Goal: Information Seeking & Learning: Learn about a topic

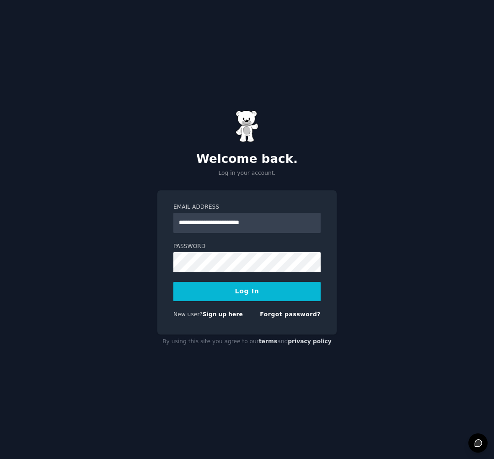
type input "**********"
click at [377, 299] on div "**********" at bounding box center [247, 229] width 494 height 459
click at [249, 219] on input "**********" at bounding box center [247, 223] width 147 height 20
click at [310, 223] on input "**********" at bounding box center [247, 223] width 147 height 20
click at [289, 314] on link "Forgot password?" at bounding box center [290, 314] width 61 height 6
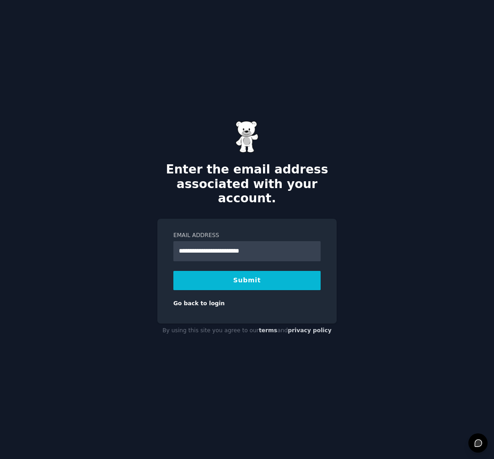
type input "**********"
click at [254, 273] on button "Submit" at bounding box center [247, 280] width 147 height 19
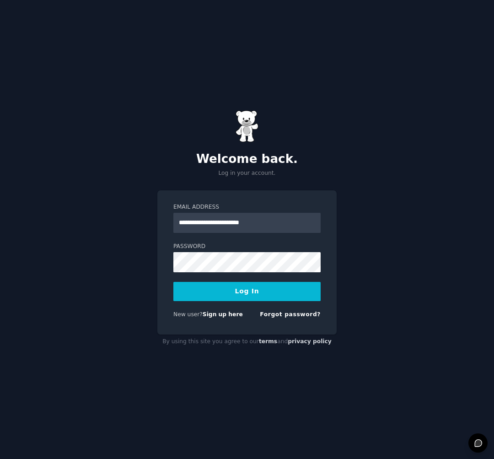
type input "**********"
click at [247, 291] on button "Log In" at bounding box center [247, 291] width 147 height 19
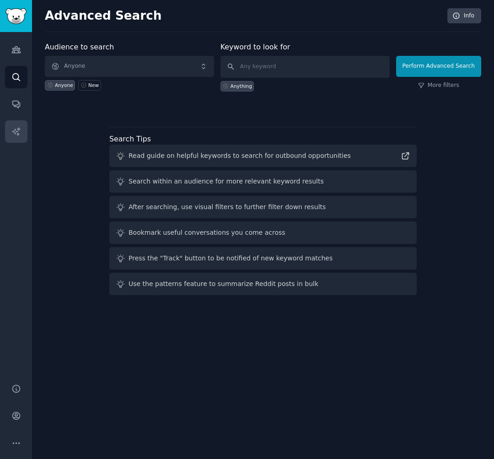
click at [15, 47] on icon "Sidebar" at bounding box center [16, 50] width 8 height 6
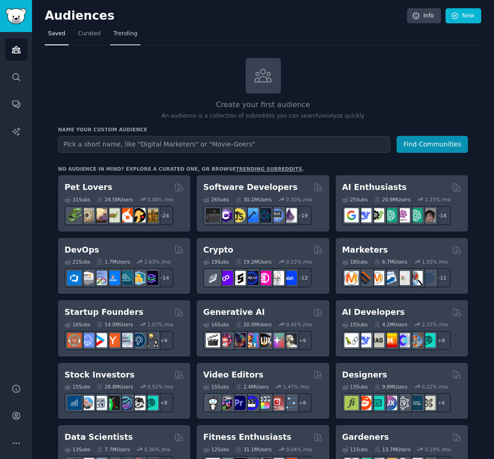
click at [126, 33] on span "Trending" at bounding box center [126, 34] width 24 height 8
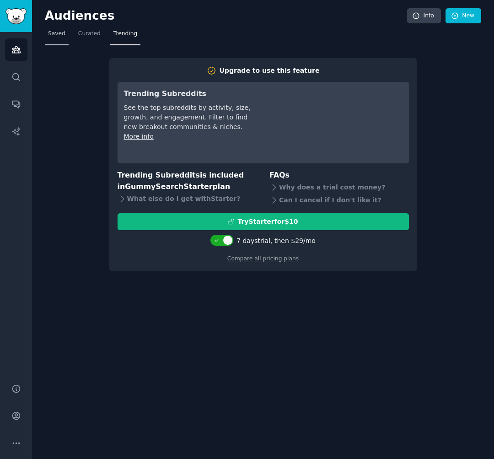
click at [61, 33] on span "Saved" at bounding box center [56, 34] width 17 height 8
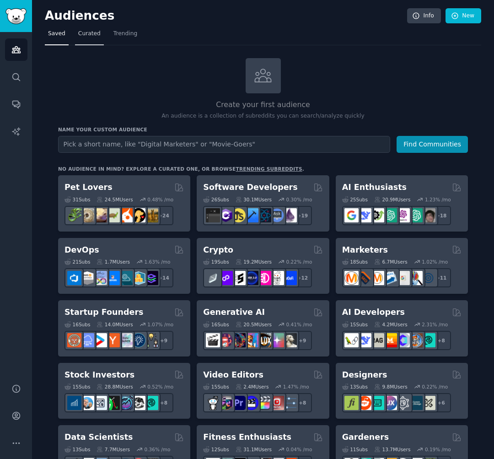
click at [85, 32] on span "Curated" at bounding box center [89, 34] width 22 height 8
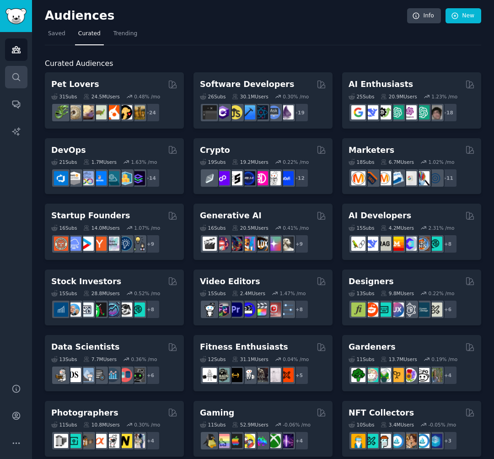
click at [60, 35] on span "Saved" at bounding box center [56, 34] width 17 height 8
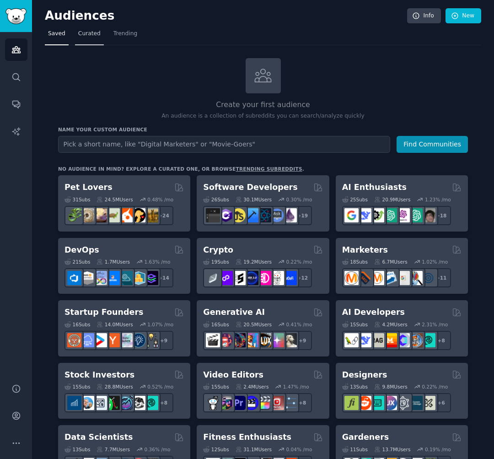
click at [87, 35] on span "Curated" at bounding box center [89, 34] width 22 height 8
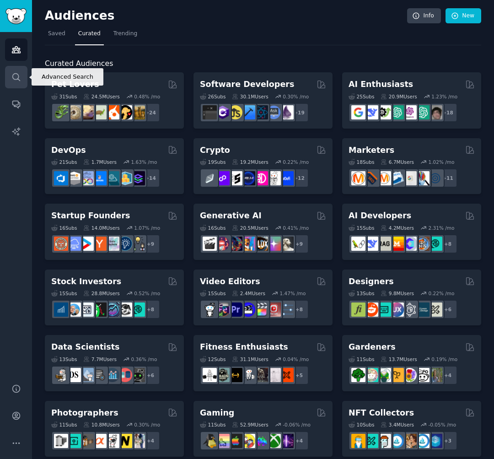
click at [14, 79] on icon "Sidebar" at bounding box center [15, 76] width 7 height 7
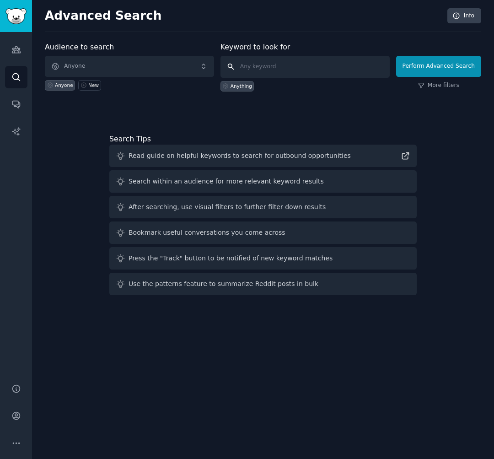
click at [262, 70] on input "text" at bounding box center [305, 67] width 169 height 22
type input "dementia"
click at [235, 65] on input "dementia" at bounding box center [305, 67] width 169 height 22
click at [303, 68] on input "dementia" at bounding box center [305, 67] width 169 height 22
click at [440, 66] on button "Perform Advanced Search" at bounding box center [438, 66] width 85 height 21
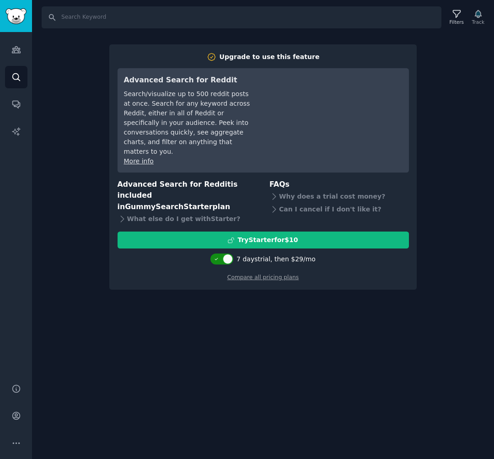
click at [224, 254] on div at bounding box center [222, 259] width 23 height 11
click at [228, 254] on div at bounding box center [222, 259] width 23 height 11
checkbox input "true"
click at [14, 51] on icon "Sidebar" at bounding box center [16, 50] width 8 height 6
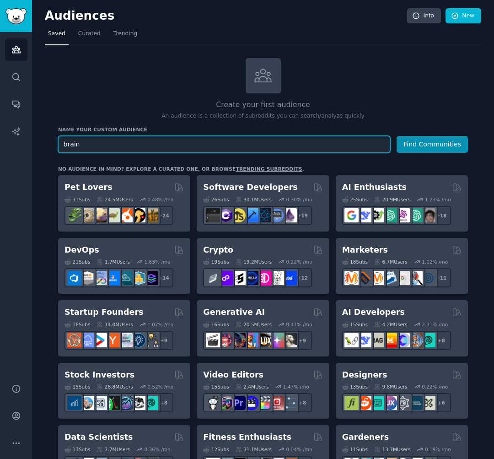
type input "brain"
click at [433, 143] on button "Find Communities" at bounding box center [432, 144] width 71 height 17
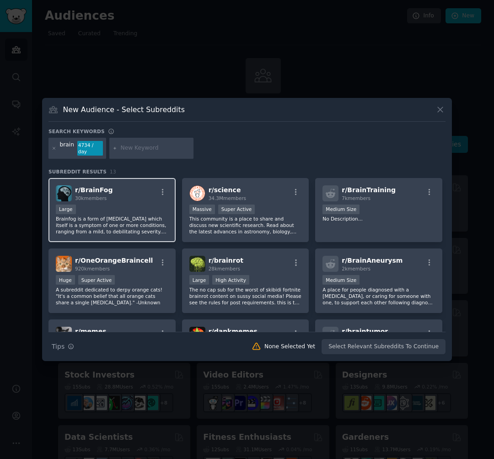
click at [122, 204] on div "r/ BrainFog 30k members Large Brainfog is a form of [MEDICAL_DATA] which itself…" at bounding box center [112, 210] width 127 height 65
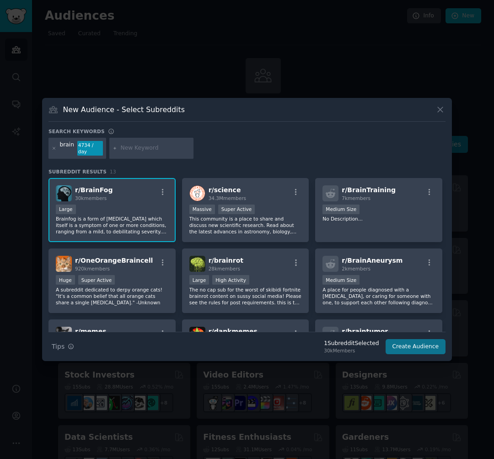
click at [415, 350] on button "Create Audience" at bounding box center [416, 347] width 60 height 16
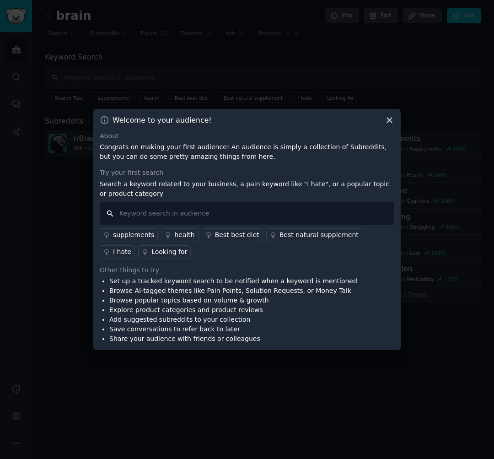
click at [217, 214] on input "text" at bounding box center [247, 213] width 295 height 23
type input "B"
click at [195, 257] on div "supplements health Best best diet Best natural supplement I hate Looking for" at bounding box center [247, 242] width 295 height 34
click at [252, 209] on input "People into brain function" at bounding box center [247, 213] width 295 height 23
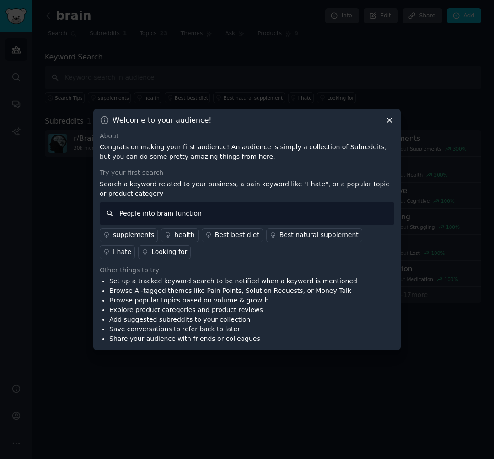
type input "People into brain function"
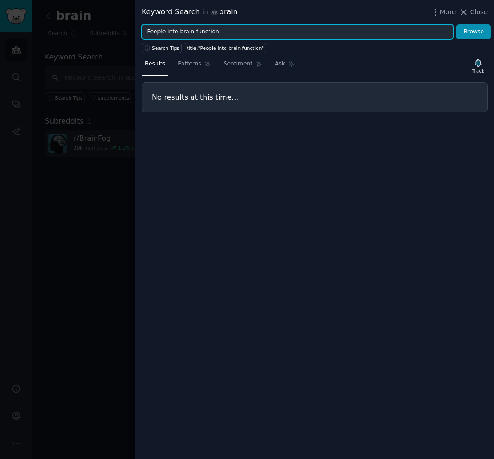
drag, startPoint x: 271, startPoint y: 36, endPoint x: 135, endPoint y: 28, distance: 135.7
click at [135, 28] on div "Keyword Search in brain More Close People into brain function Browse Search Tip…" at bounding box center [247, 229] width 494 height 459
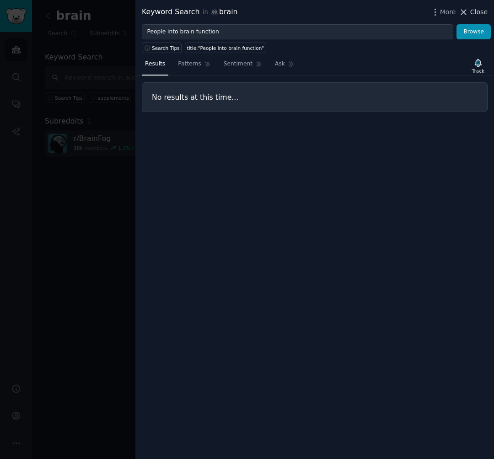
click at [468, 13] on icon at bounding box center [464, 12] width 10 height 10
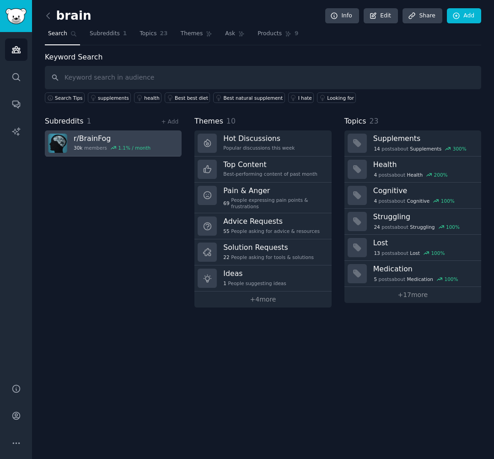
click at [119, 139] on h3 "r/ BrainFog" at bounding box center [112, 139] width 77 height 10
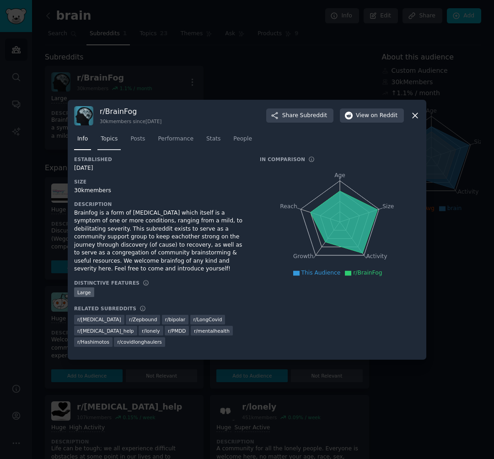
click at [107, 140] on span "Topics" at bounding box center [109, 139] width 17 height 8
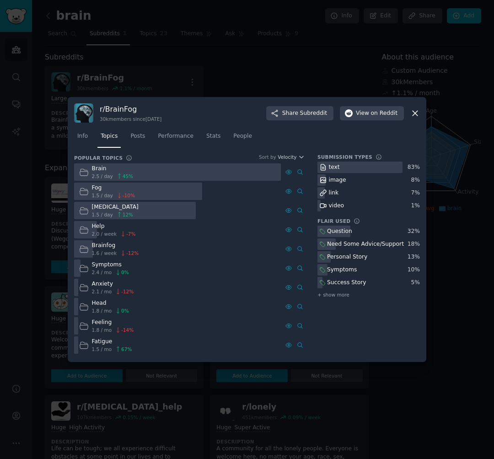
click at [167, 174] on div at bounding box center [177, 172] width 207 height 18
click at [415, 111] on icon at bounding box center [416, 113] width 10 height 10
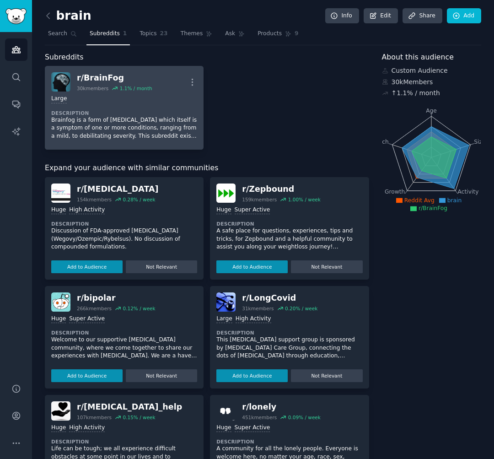
click at [126, 96] on div "Large" at bounding box center [124, 99] width 146 height 9
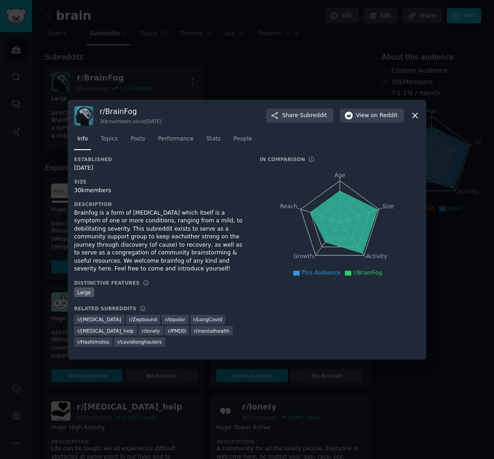
click at [417, 119] on icon at bounding box center [416, 116] width 10 height 10
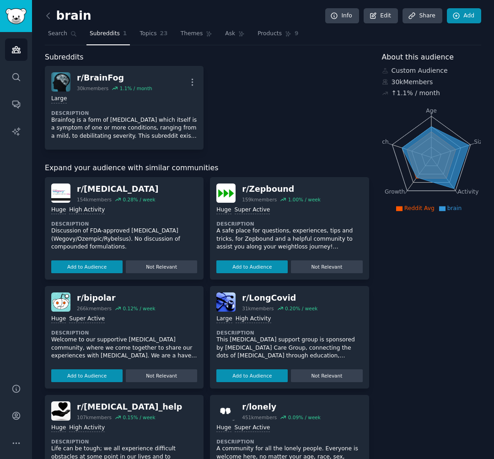
click at [455, 12] on icon at bounding box center [457, 16] width 8 height 8
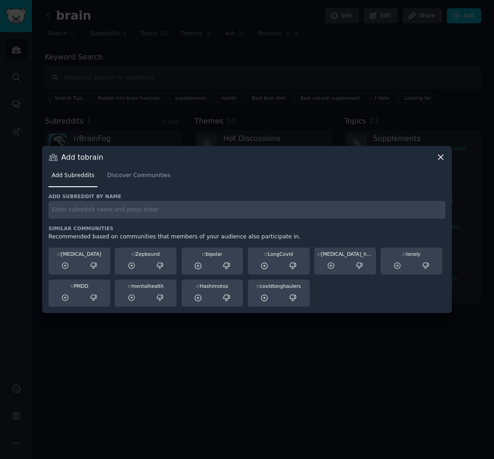
click at [128, 214] on input "text" at bounding box center [247, 210] width 397 height 18
drag, startPoint x: 355, startPoint y: 159, endPoint x: 303, endPoint y: 165, distance: 52.6
click at [303, 165] on div "Add to brain Add Subreddits Discover Communities Add subreddit by name Similar …" at bounding box center [247, 229] width 410 height 167
click at [132, 205] on input "text" at bounding box center [247, 210] width 397 height 18
click at [133, 215] on input "r/brainfog" at bounding box center [247, 210] width 397 height 18
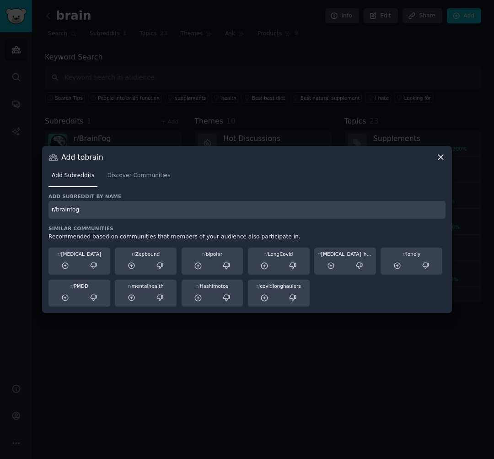
click at [58, 210] on input "r/brainfog" at bounding box center [247, 210] width 397 height 18
click at [71, 209] on input "r/Brainfog" at bounding box center [247, 210] width 397 height 18
type input "r/BrainFog"
click at [154, 200] on div "Add subreddit by name r/BrainFog" at bounding box center [247, 206] width 397 height 26
click at [134, 213] on input "r/BrainFog" at bounding box center [247, 210] width 397 height 18
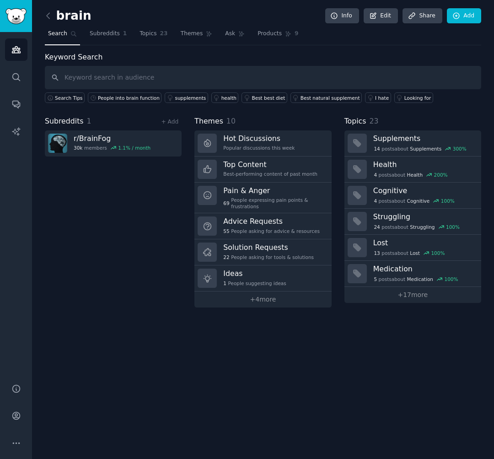
click at [142, 239] on div "Subreddits 1 + Add r/ BrainFog 30k members 1.1 % / month" at bounding box center [113, 212] width 137 height 192
click at [79, 14] on h2 "brain" at bounding box center [68, 16] width 47 height 15
click at [96, 181] on div "Subreddits 1 + Add r/ BrainFog 30k members 1.1 % / month" at bounding box center [113, 212] width 137 height 192
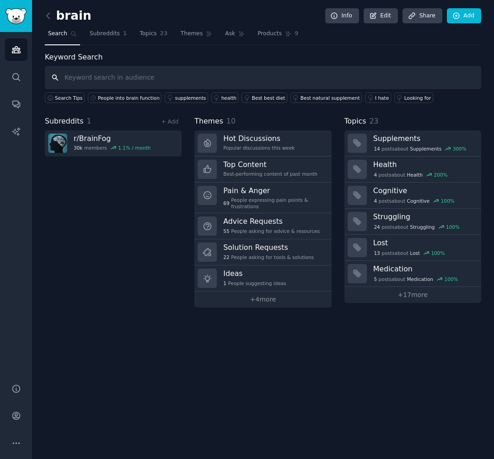
click at [120, 75] on input "text" at bounding box center [263, 77] width 437 height 23
click at [115, 201] on div "Subreddits 1 + Add r/ BrainFog 30k members 1.1 % / month" at bounding box center [113, 212] width 137 height 192
click at [110, 75] on input "text" at bounding box center [263, 77] width 437 height 23
click at [407, 295] on link "+ 17 more" at bounding box center [413, 295] width 137 height 16
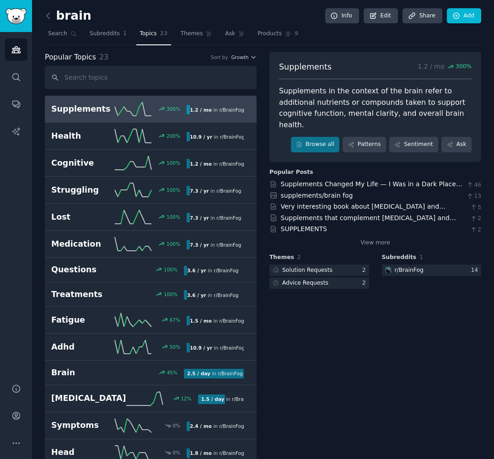
click at [102, 106] on h2 "Supplements" at bounding box center [83, 108] width 64 height 11
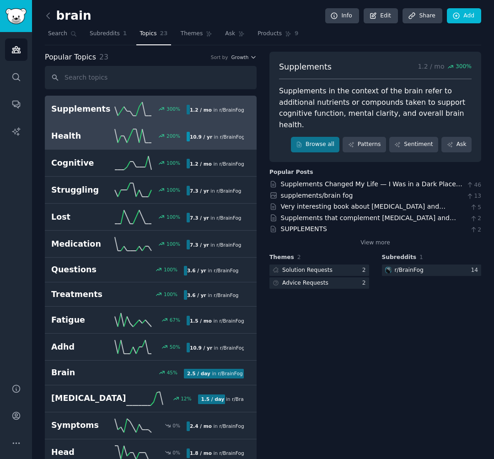
click at [99, 128] on link "Health 200 % 10.9 / yr in r/ BrainFog" at bounding box center [151, 136] width 212 height 27
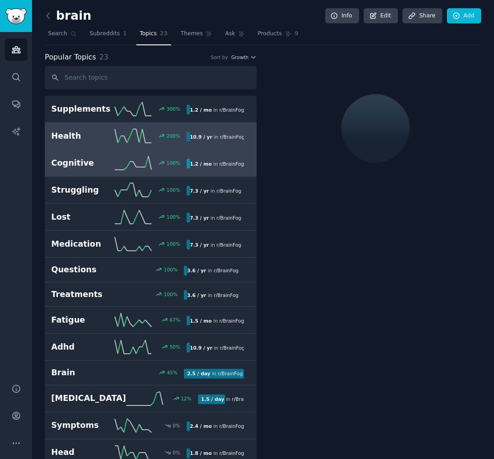
click at [108, 152] on link "Cognitive 100 % 1.2 / mo in r/ BrainFog" at bounding box center [151, 163] width 212 height 27
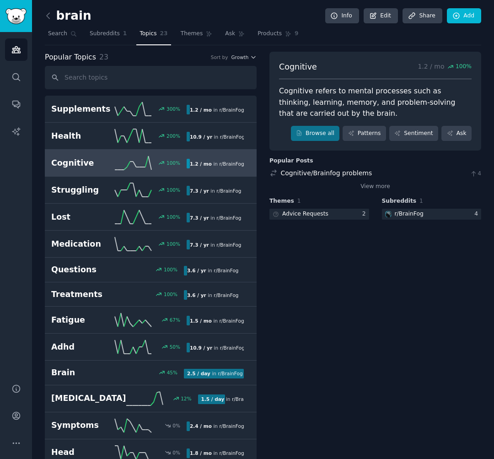
click at [130, 157] on icon at bounding box center [133, 163] width 37 height 14
click at [472, 19] on link "Add" at bounding box center [464, 16] width 34 height 16
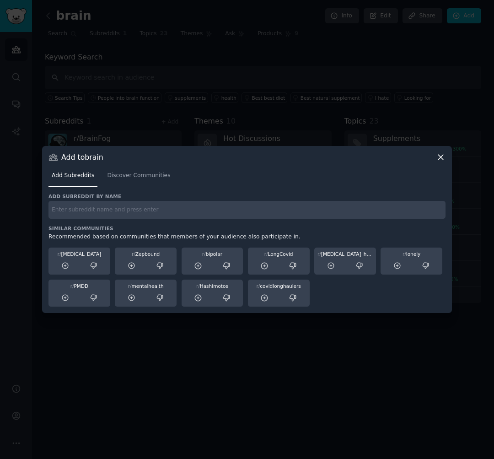
click at [128, 212] on input "text" at bounding box center [247, 210] width 397 height 18
click at [449, 160] on div "Add to brain Add Subreddits Discover Communities Add subreddit by name Similar …" at bounding box center [247, 229] width 410 height 167
click at [442, 157] on icon at bounding box center [441, 157] width 10 height 10
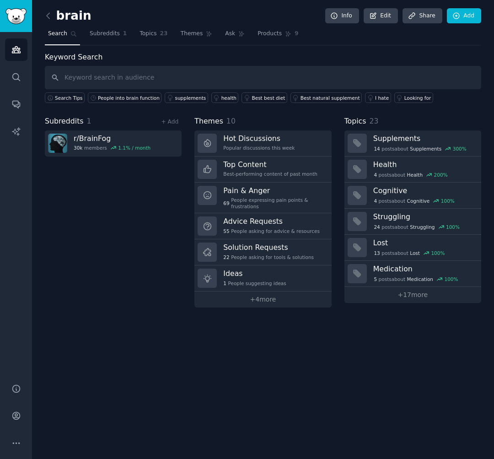
click at [106, 248] on div "Subreddits 1 + Add r/ BrainFog 30k members 1.1 % / month" at bounding box center [113, 212] width 137 height 192
click at [133, 79] on input "text" at bounding box center [263, 77] width 437 height 23
type input "Cognitive"
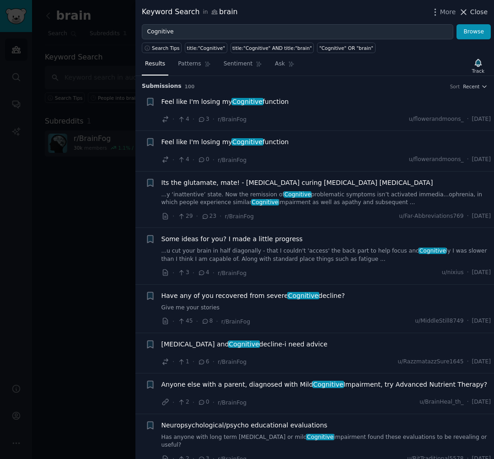
click at [472, 12] on span "Close" at bounding box center [479, 12] width 17 height 10
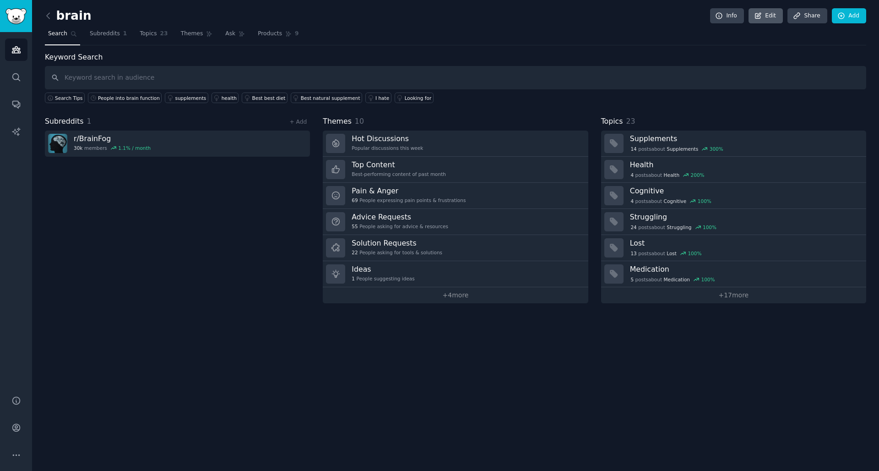
click at [494, 12] on icon at bounding box center [758, 16] width 8 height 8
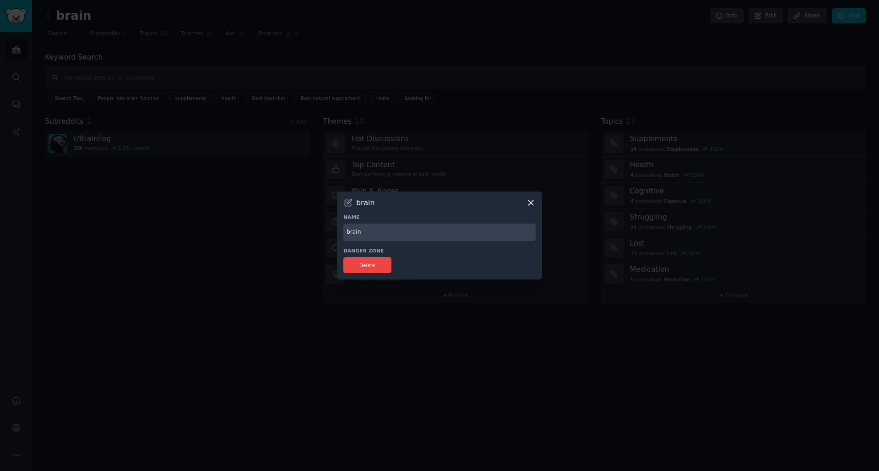
click at [400, 235] on input "brain" at bounding box center [439, 232] width 192 height 18
click at [494, 204] on icon at bounding box center [531, 203] width 10 height 10
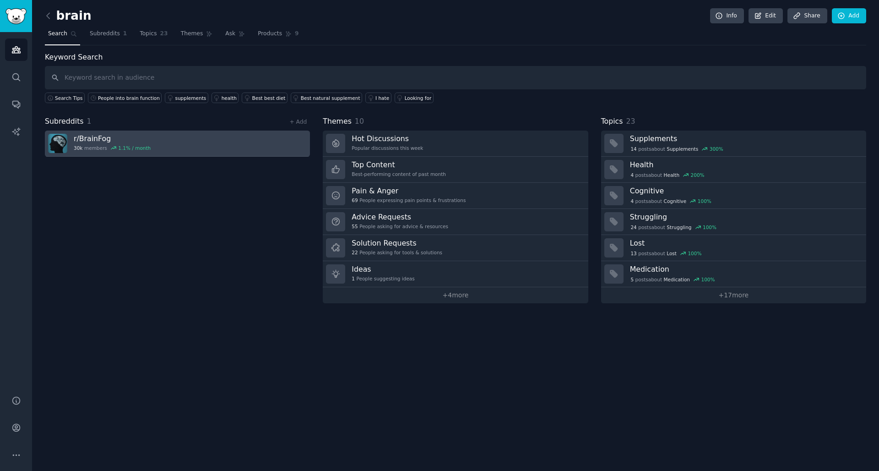
click at [128, 145] on div "1.1 % / month" at bounding box center [134, 148] width 33 height 6
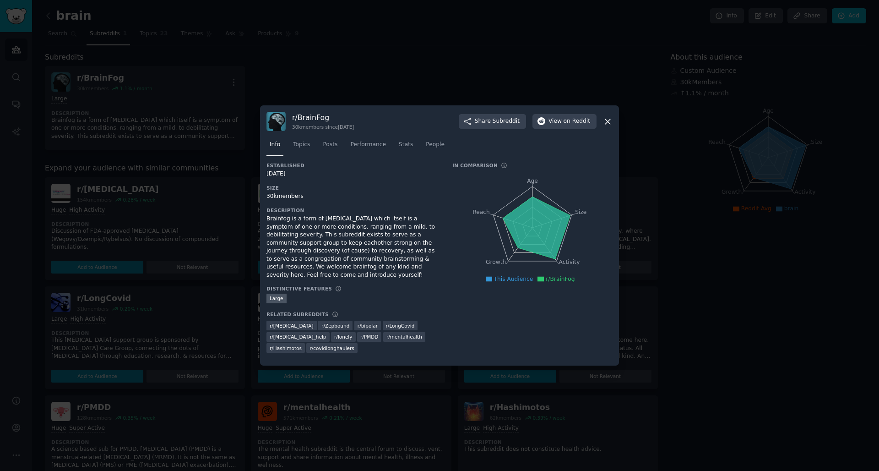
click at [494, 124] on icon at bounding box center [607, 121] width 5 height 5
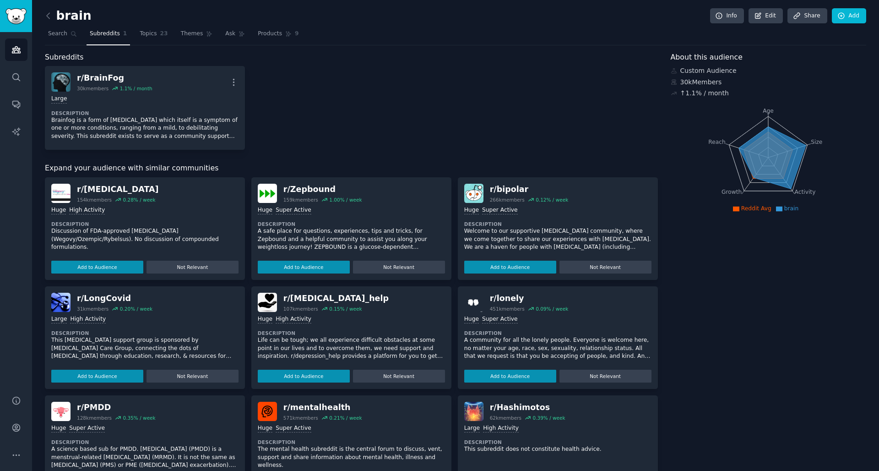
click at [400, 100] on div "r/ BrainFog 30k members 1.1 % / month More Large Description Brainfog is a form…" at bounding box center [351, 108] width 613 height 84
click at [400, 101] on div "r/ BrainFog 30k members 1.1 % / month More Large Description Brainfog is a form…" at bounding box center [351, 108] width 613 height 84
click at [401, 103] on div "r/ BrainFog 30k members 1.1 % / month More Large Description Brainfog is a form…" at bounding box center [351, 108] width 613 height 84
click at [150, 35] on span "Topics" at bounding box center [148, 34] width 17 height 8
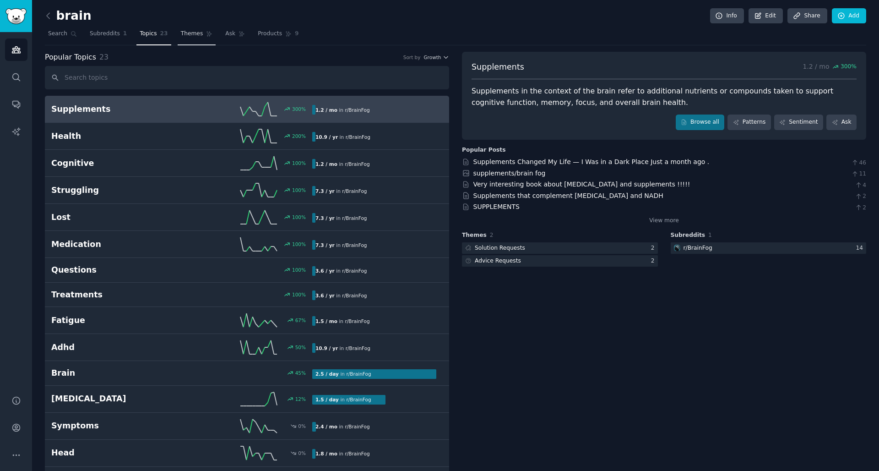
click at [192, 40] on link "Themes" at bounding box center [197, 36] width 38 height 19
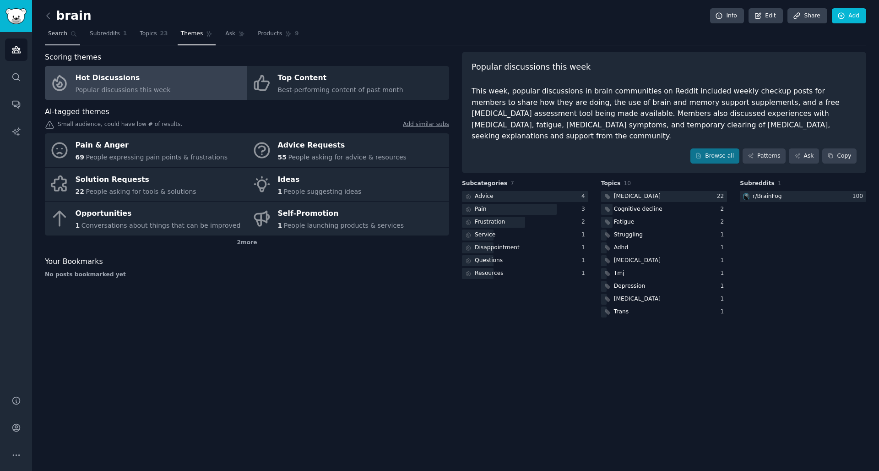
click at [71, 30] on link "Search" at bounding box center [62, 36] width 35 height 19
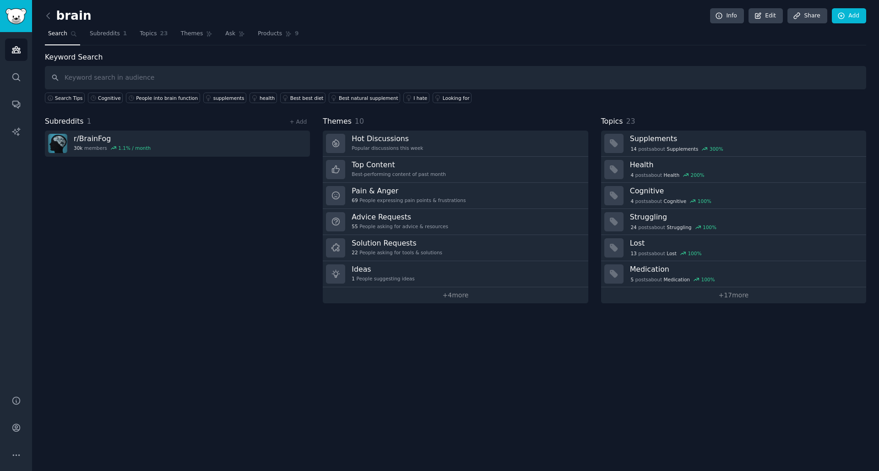
click at [44, 14] on div "brain Info Edit Share Add Search Subreddits 1 Topics 23 Themes Ask Products 9 K…" at bounding box center [455, 235] width 847 height 471
click at [47, 16] on icon at bounding box center [48, 15] width 3 height 5
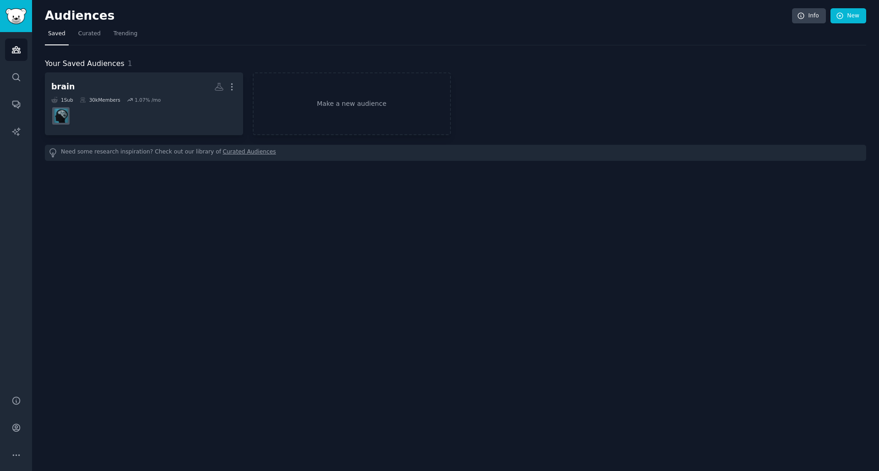
click at [152, 108] on dd "r/BrainFog" at bounding box center [143, 116] width 185 height 26
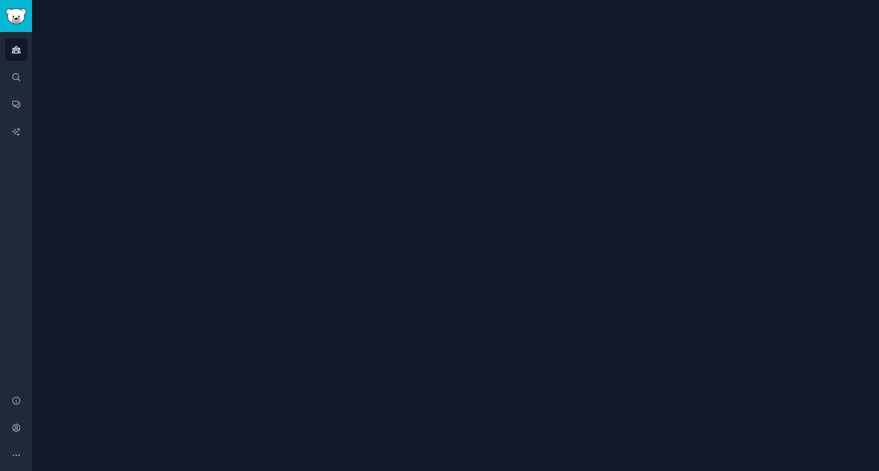
click at [152, 108] on div at bounding box center [455, 235] width 847 height 471
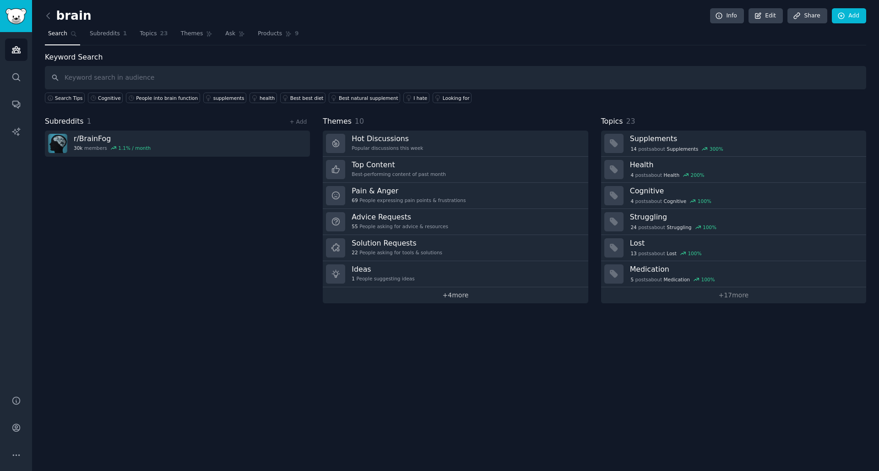
click at [432, 291] on link "+ 4 more" at bounding box center [455, 295] width 265 height 16
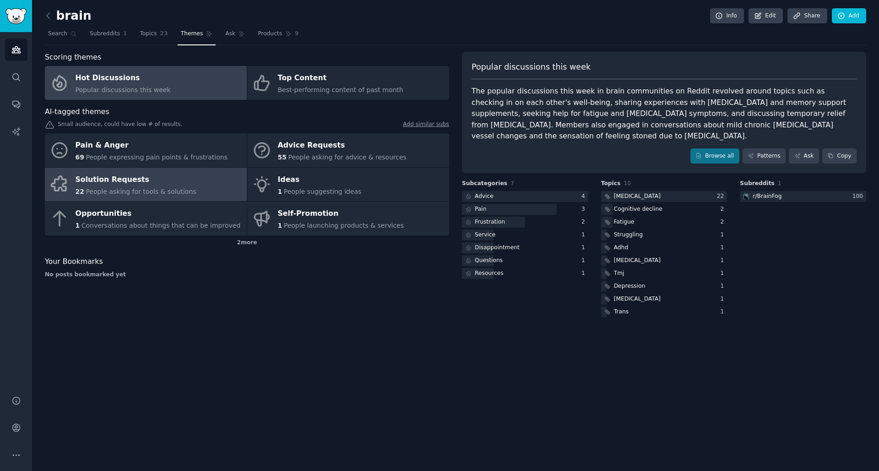
click at [199, 186] on link "Solution Requests 22 People asking for tools & solutions" at bounding box center [146, 185] width 202 height 34
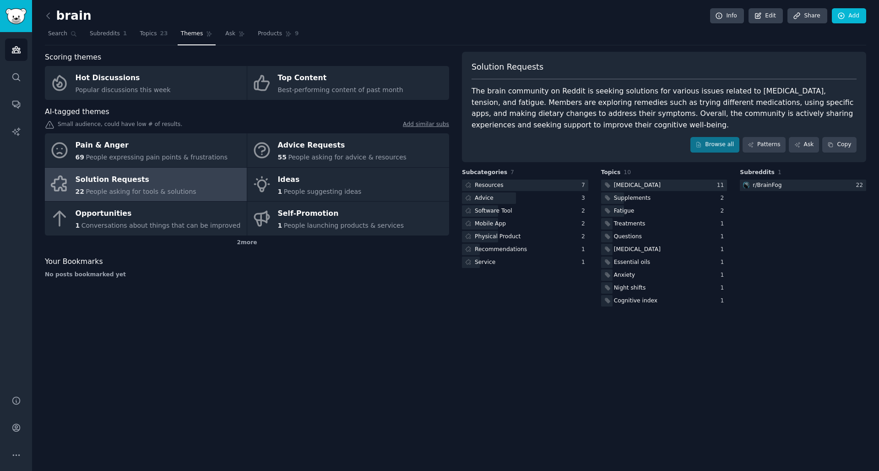
click at [170, 153] on span "People expressing pain points & frustrations" at bounding box center [157, 156] width 142 height 7
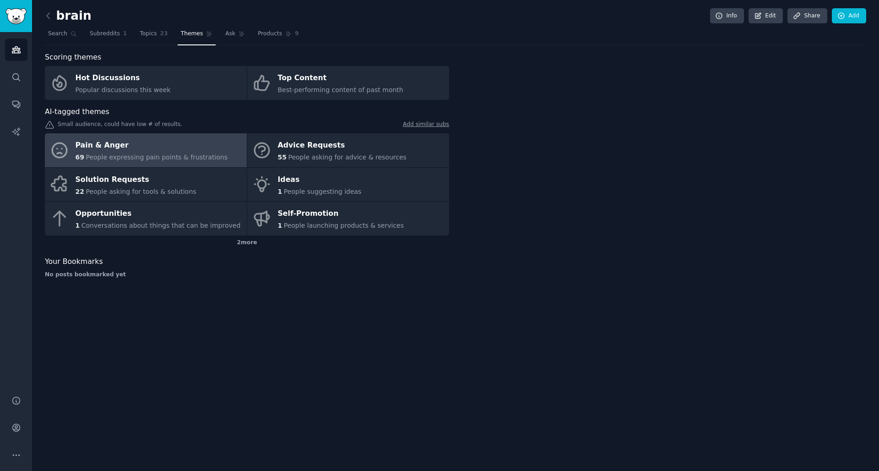
click at [170, 153] on span "People expressing pain points & frustrations" at bounding box center [157, 156] width 142 height 7
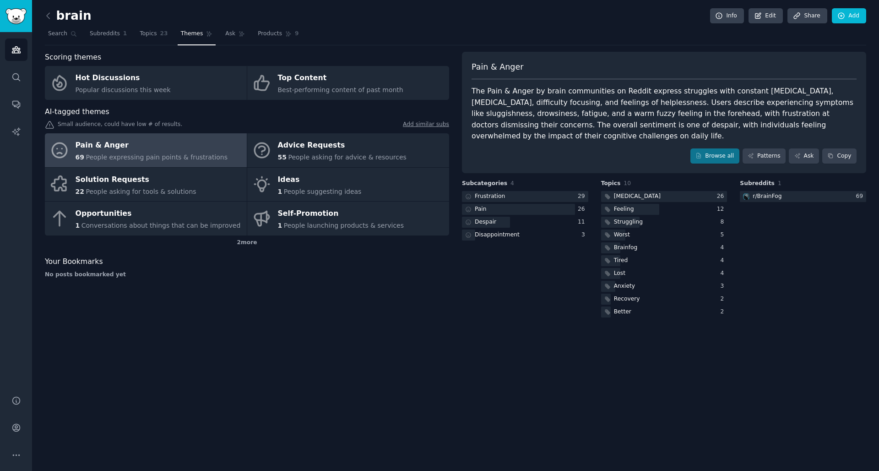
click at [494, 156] on link "Patterns" at bounding box center [764, 156] width 43 height 16
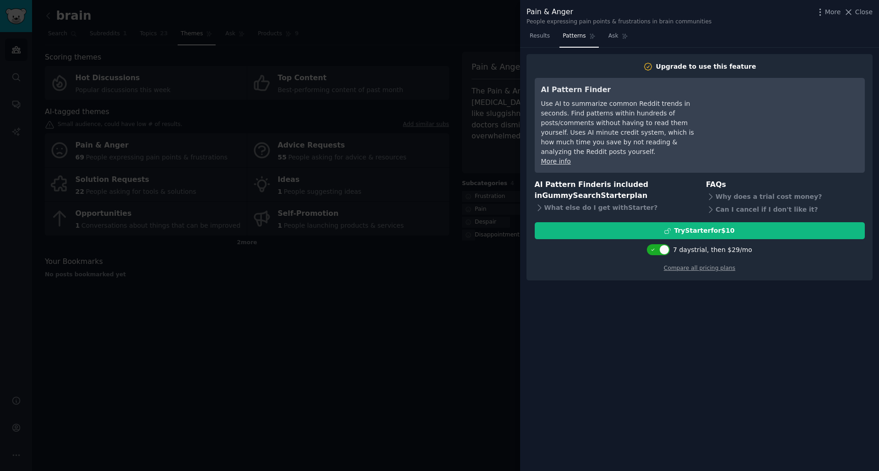
click at [459, 320] on div at bounding box center [439, 235] width 879 height 471
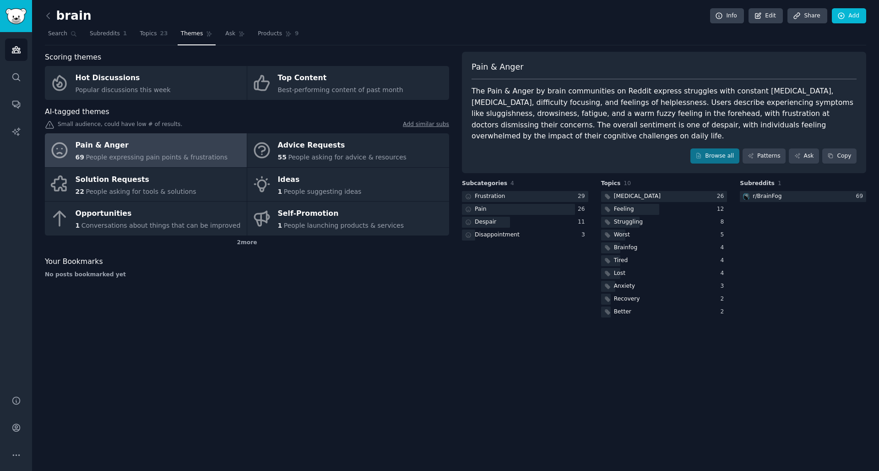
click at [494, 155] on link "Ask" at bounding box center [804, 156] width 30 height 16
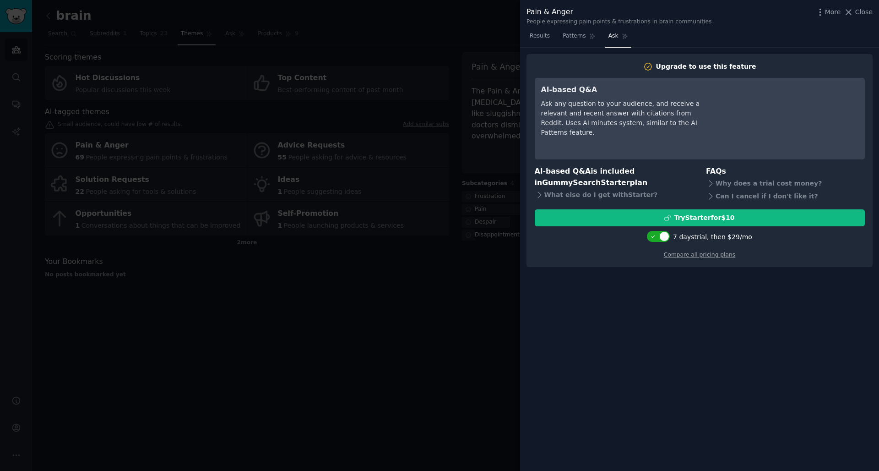
click at [494, 315] on div at bounding box center [439, 235] width 879 height 471
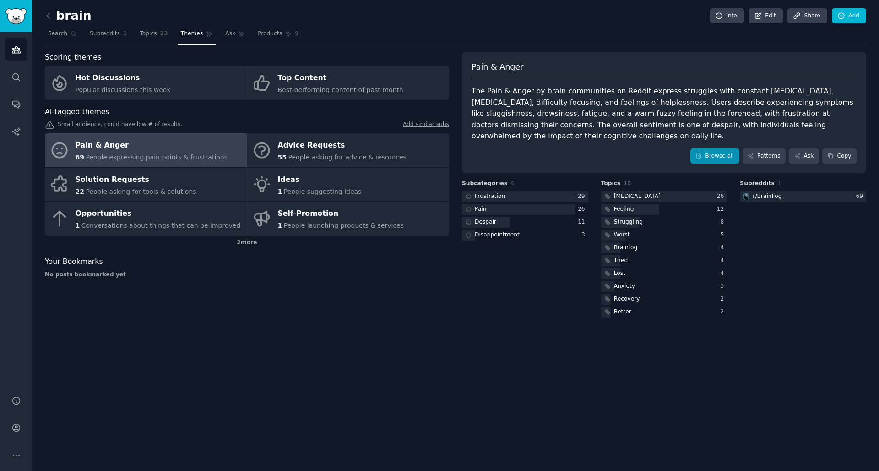
click at [494, 158] on link "Browse all" at bounding box center [714, 156] width 49 height 16
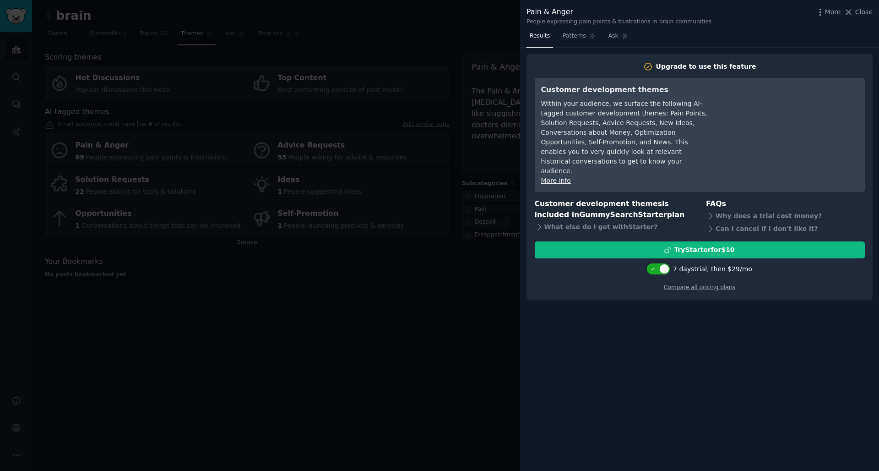
drag, startPoint x: 476, startPoint y: 286, endPoint x: 493, endPoint y: 252, distance: 37.9
click at [476, 285] on div at bounding box center [439, 235] width 879 height 471
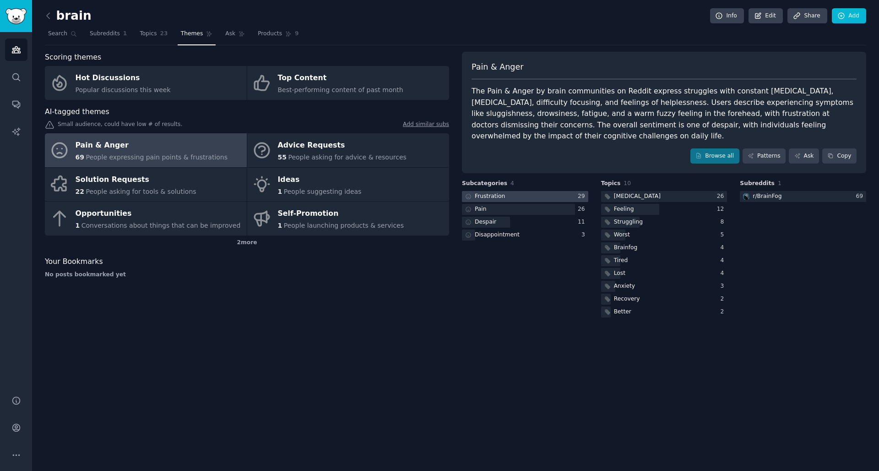
click at [494, 197] on div at bounding box center [525, 196] width 126 height 11
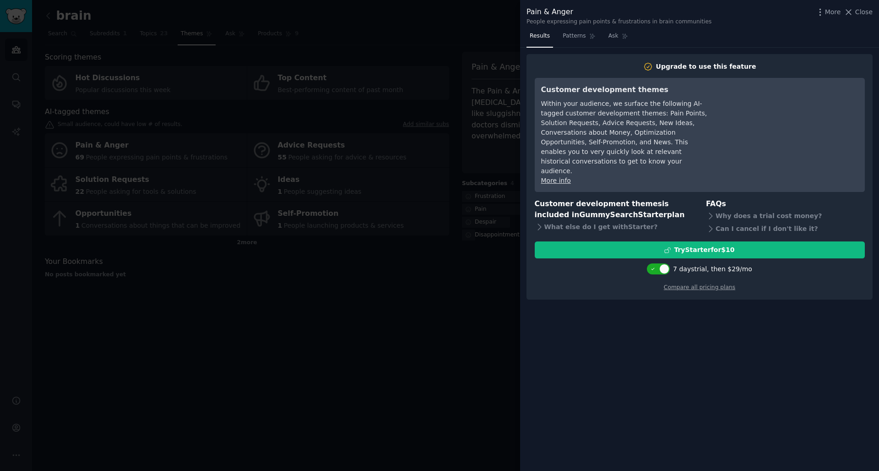
click at [486, 237] on div at bounding box center [439, 235] width 879 height 471
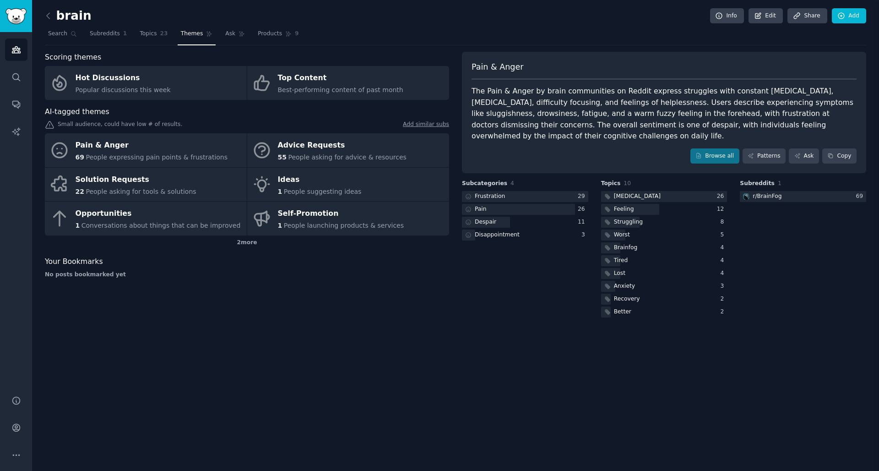
click at [494, 214] on div "Frustration 29 Pain 26 Despair 11 Disappointment 3" at bounding box center [525, 216] width 126 height 50
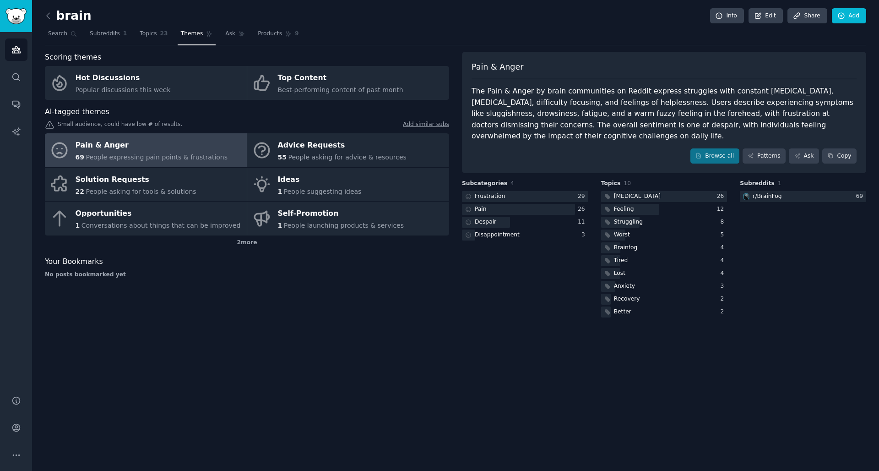
click at [494, 255] on div "Subcategories 4 Frustration 29 Pain 26 Despair 11 Disappointment 3" at bounding box center [525, 249] width 126 height 140
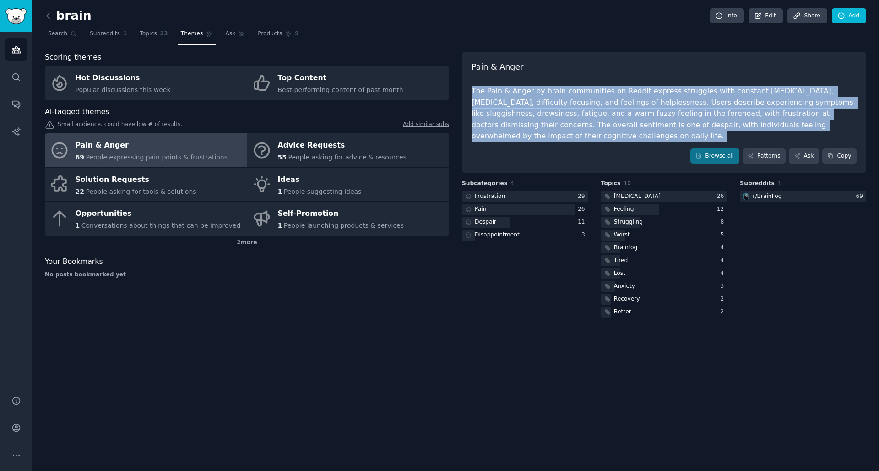
drag, startPoint x: 472, startPoint y: 87, endPoint x: 590, endPoint y: 140, distance: 129.1
click at [494, 140] on div "Pain & Anger The Pain & Anger by brain communities on Reddit express struggles …" at bounding box center [664, 113] width 404 height 122
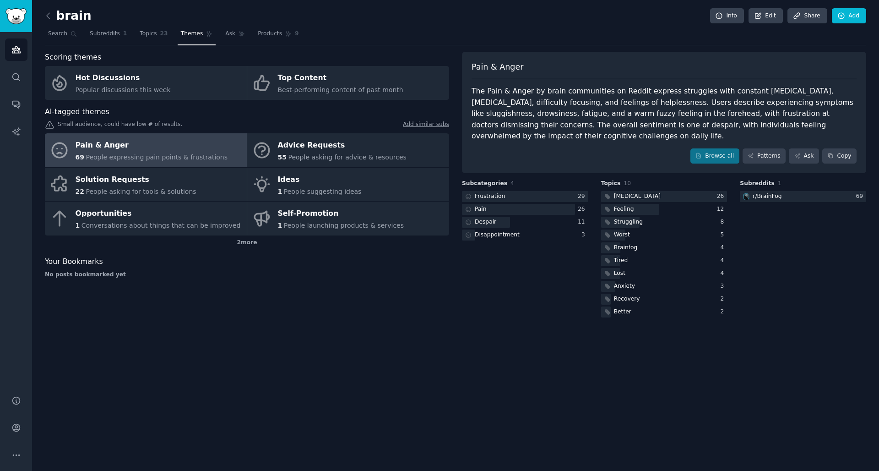
click at [494, 140] on div "Pain & Anger The Pain & Anger by brain communities on Reddit express struggles …" at bounding box center [664, 113] width 404 height 122
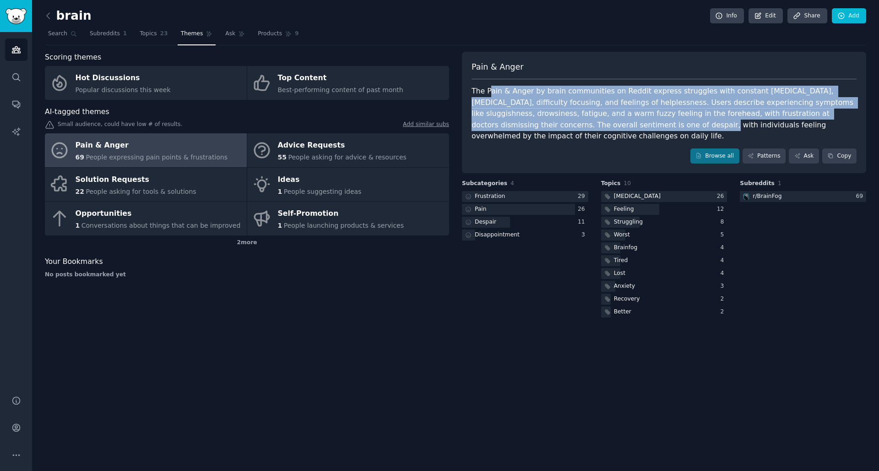
drag, startPoint x: 550, startPoint y: 109, endPoint x: 488, endPoint y: 92, distance: 63.6
click at [488, 92] on div "The Pain & Anger by brain communities on Reddit express struggles with constant…" at bounding box center [664, 114] width 385 height 56
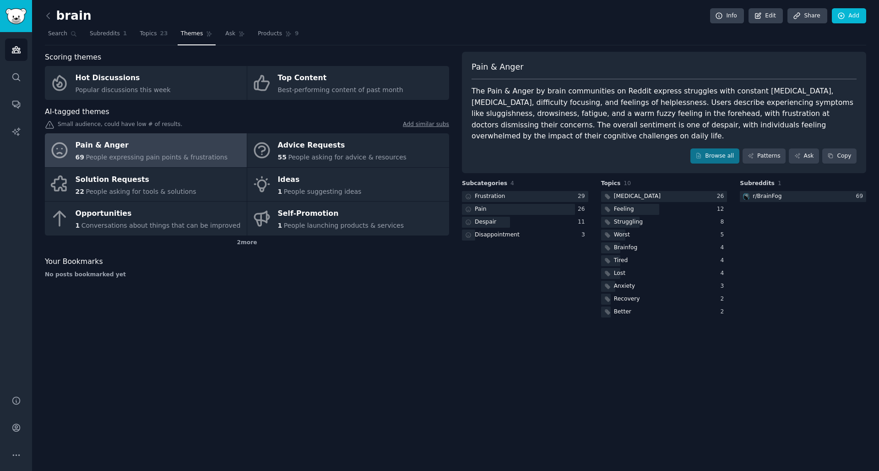
click at [488, 92] on div "The Pain & Anger by brain communities on Reddit express struggles with constant…" at bounding box center [664, 114] width 385 height 56
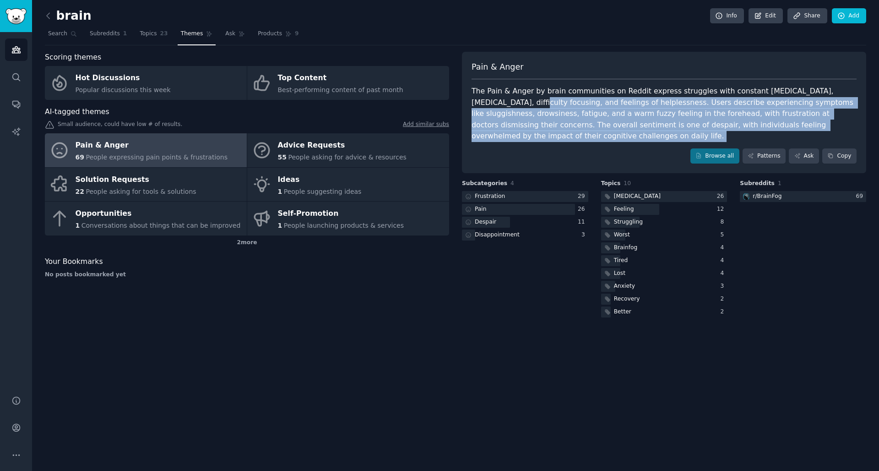
drag, startPoint x: 567, startPoint y: 131, endPoint x: 592, endPoint y: 147, distance: 29.8
click at [494, 147] on div "Pain & Anger The Pain & Anger by brain communities on Reddit express struggles …" at bounding box center [664, 113] width 404 height 122
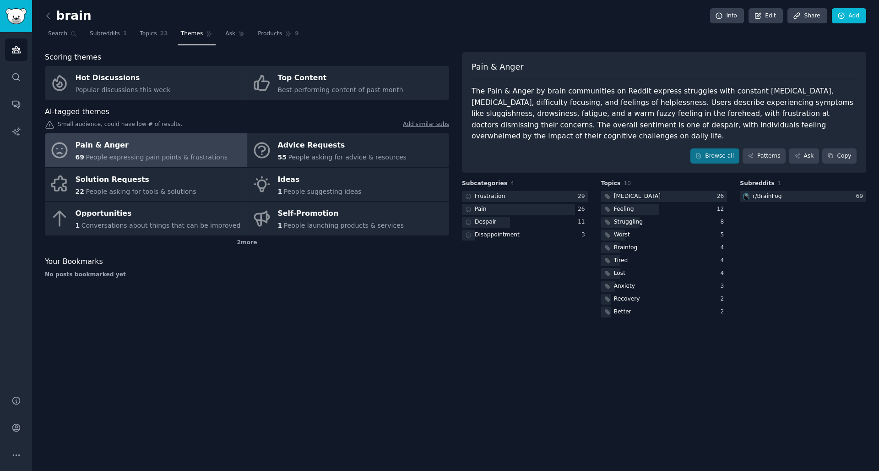
click at [494, 148] on div "Browse all Patterns Ask Copy" at bounding box center [664, 156] width 385 height 16
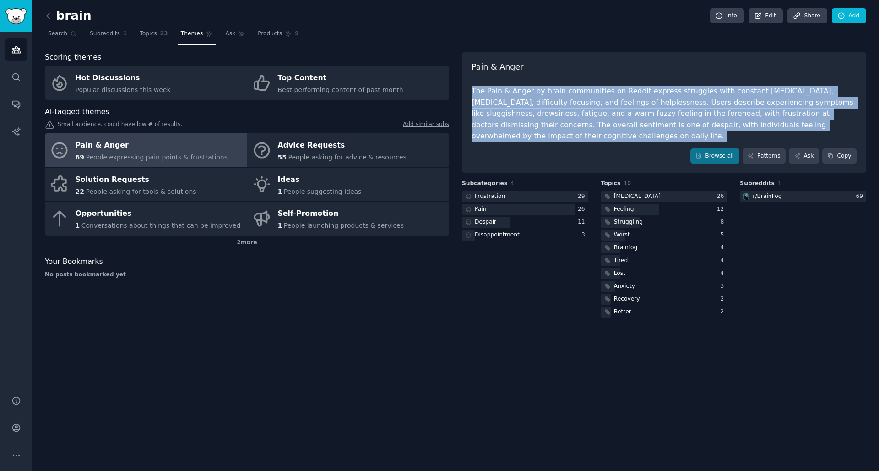
drag, startPoint x: 587, startPoint y: 146, endPoint x: 470, endPoint y: 92, distance: 128.4
click at [470, 92] on div "Pain & Anger The Pain & Anger by brain communities on Reddit express struggles …" at bounding box center [664, 113] width 404 height 122
drag, startPoint x: 496, startPoint y: 105, endPoint x: 548, endPoint y: 135, distance: 60.7
click at [494, 135] on div "The Pain & Anger by brain communities on Reddit express struggles with constant…" at bounding box center [664, 114] width 385 height 56
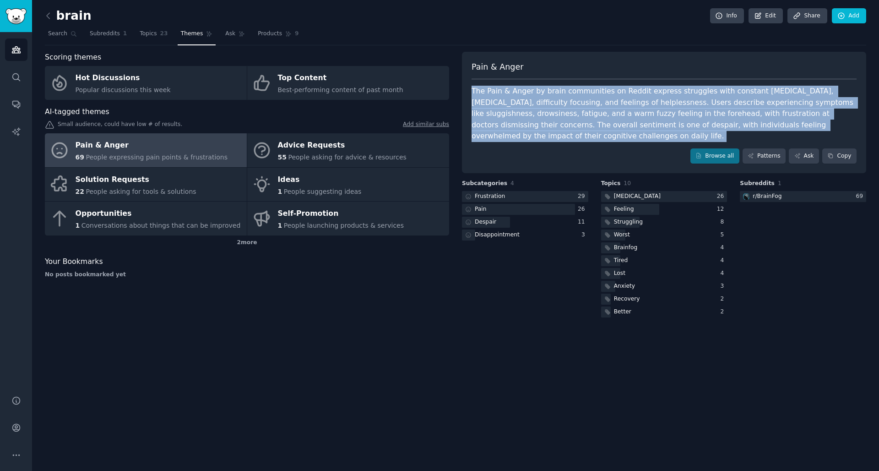
click at [494, 135] on div "The Pain & Anger by brain communities on Reddit express struggles with constant…" at bounding box center [664, 114] width 385 height 56
drag, startPoint x: 548, startPoint y: 135, endPoint x: 477, endPoint y: 87, distance: 86.0
click at [477, 87] on div "The Pain & Anger by brain communities on Reddit express struggles with constant…" at bounding box center [664, 114] width 385 height 56
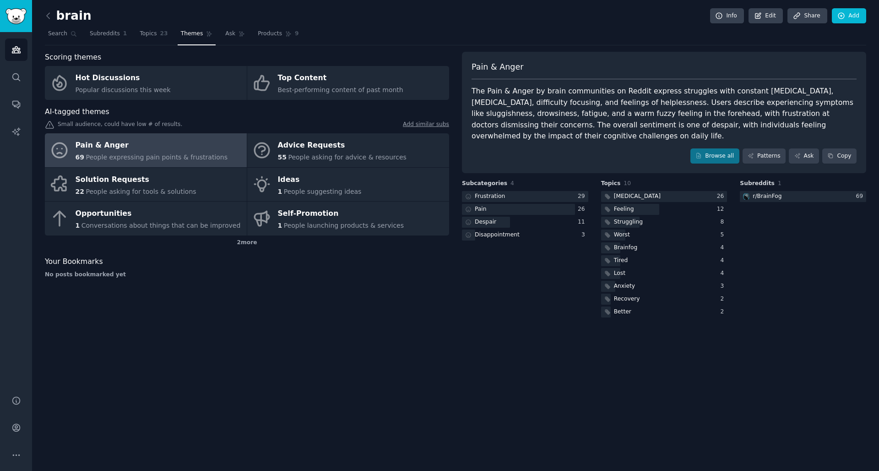
click at [494, 164] on div "Pain & Anger The Pain & Anger by brain communities on Reddit express struggles …" at bounding box center [664, 113] width 404 height 122
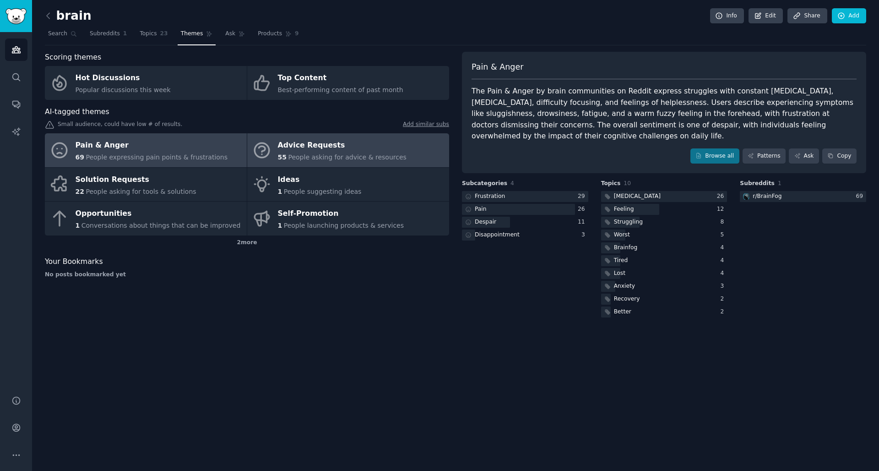
click at [345, 141] on div "Advice Requests" at bounding box center [342, 145] width 129 height 15
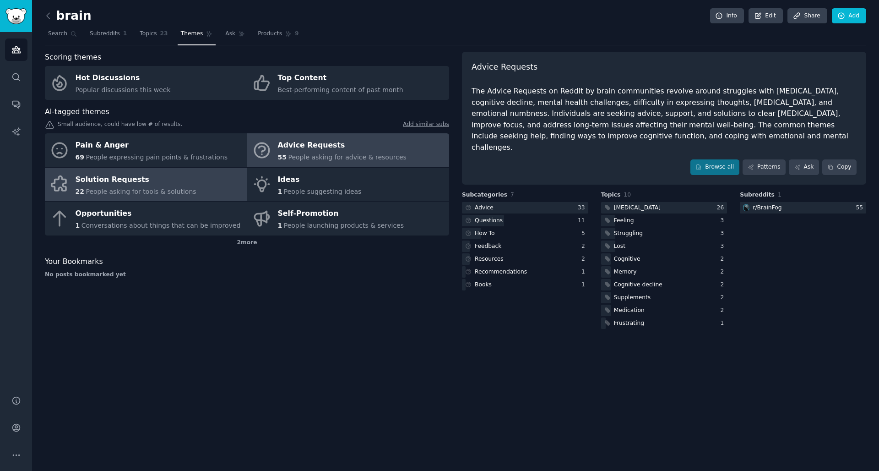
click at [158, 174] on div "Solution Requests" at bounding box center [136, 179] width 121 height 15
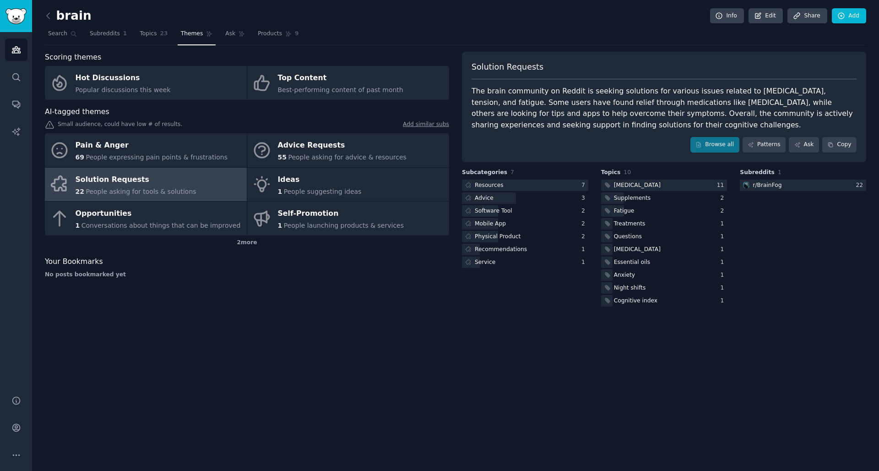
drag, startPoint x: 601, startPoint y: 123, endPoint x: 492, endPoint y: 129, distance: 109.1
click at [492, 129] on div "The brain community on Reddit is seeking solutions for various issues related t…" at bounding box center [664, 108] width 385 height 45
click at [103, 35] on span "Subreddits" at bounding box center [105, 34] width 30 height 8
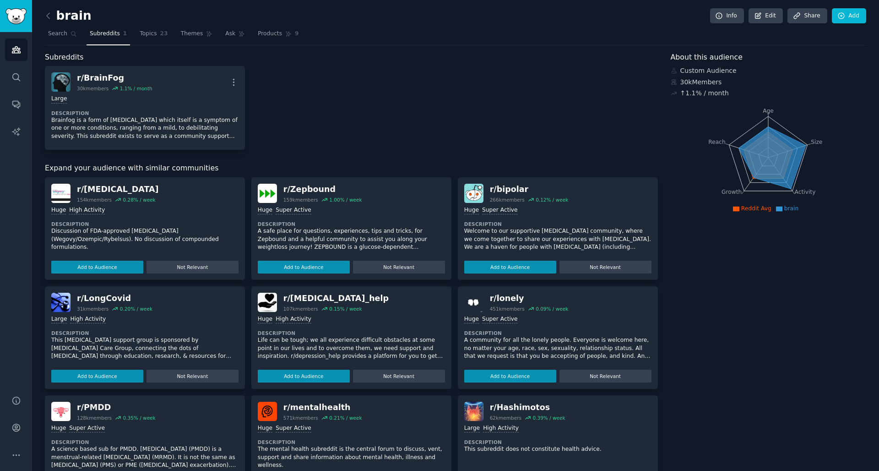
click at [146, 36] on span "Topics" at bounding box center [148, 34] width 17 height 8
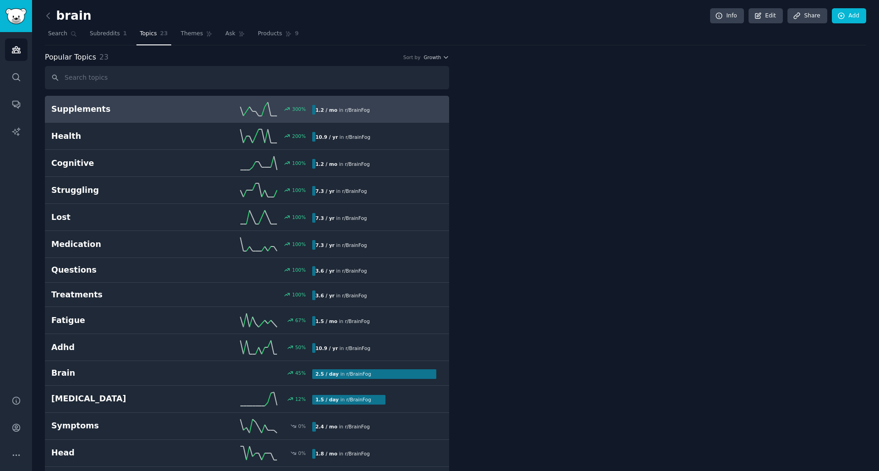
click at [146, 36] on span "Topics" at bounding box center [148, 34] width 17 height 8
